Goal: Task Accomplishment & Management: Manage account settings

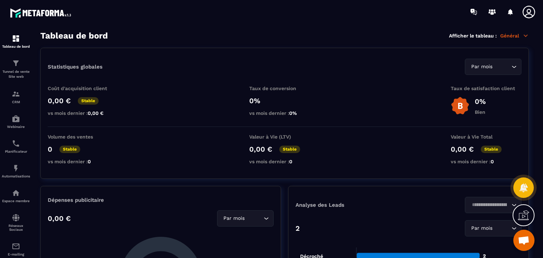
click at [528, 10] on icon at bounding box center [529, 12] width 12 height 12
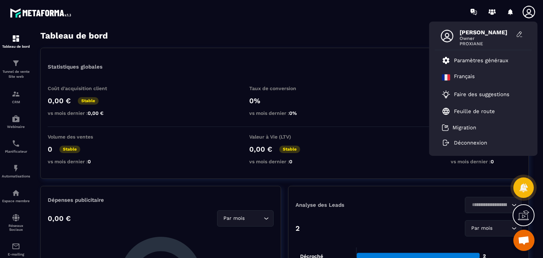
click at [473, 36] on span "Owner" at bounding box center [486, 38] width 53 height 5
click at [443, 31] on icon at bounding box center [447, 36] width 12 height 12
click at [480, 61] on p "Paramètres généraux" at bounding box center [481, 60] width 54 height 6
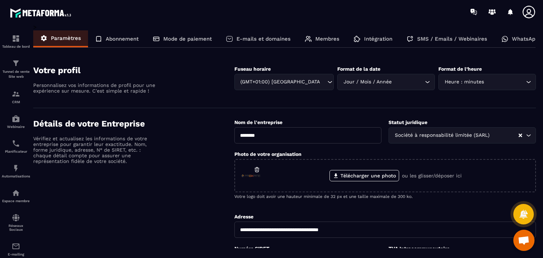
click at [120, 39] on p "Abonnement" at bounding box center [122, 39] width 33 height 6
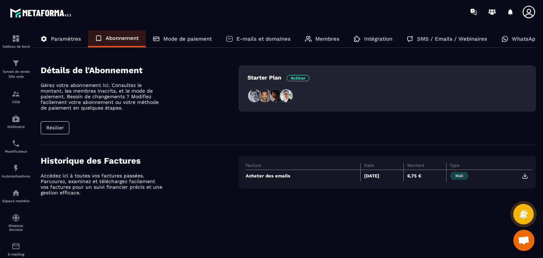
click at [190, 37] on p "Mode de paiement" at bounding box center [187, 39] width 48 height 6
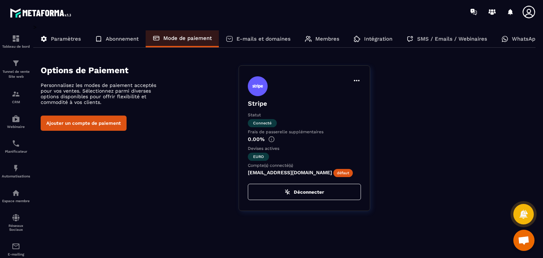
click at [253, 37] on p "E-mails et domaines" at bounding box center [264, 39] width 54 height 6
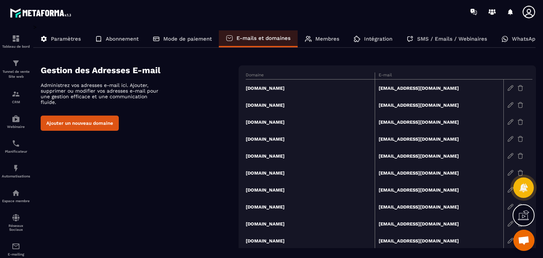
click at [328, 36] on p "Membres" at bounding box center [328, 39] width 24 height 6
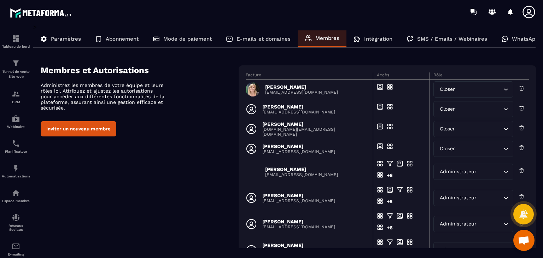
scroll to position [99, 0]
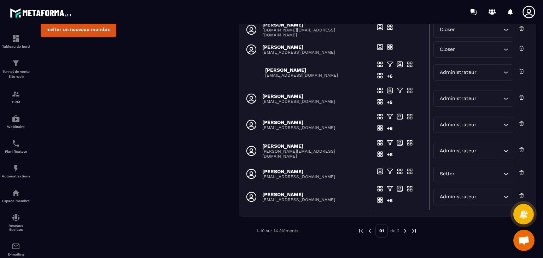
click at [405, 231] on img at bounding box center [405, 231] width 6 height 6
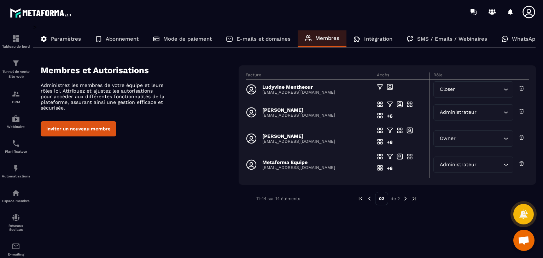
click at [385, 34] on div "Intégration" at bounding box center [373, 38] width 53 height 17
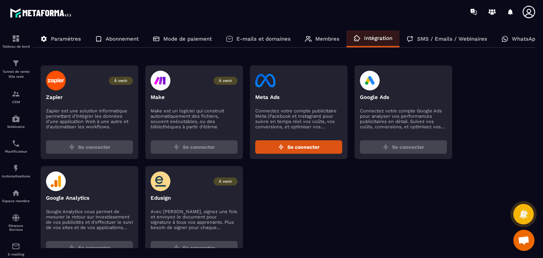
click at [441, 39] on p "SMS / Emails / Webinaires" at bounding box center [452, 39] width 70 height 6
